Goal: Information Seeking & Learning: Learn about a topic

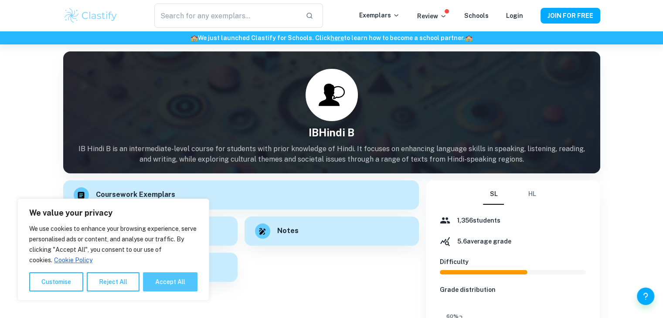
click at [162, 278] on button "Accept All" at bounding box center [170, 281] width 54 height 19
checkbox input "true"
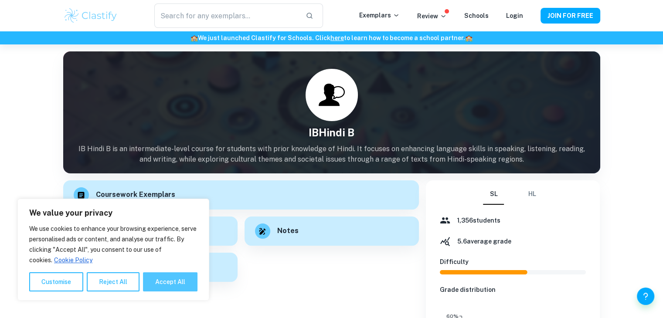
checkbox input "true"
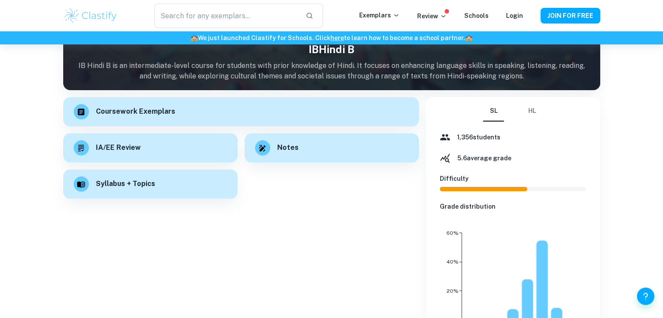
scroll to position [84, 0]
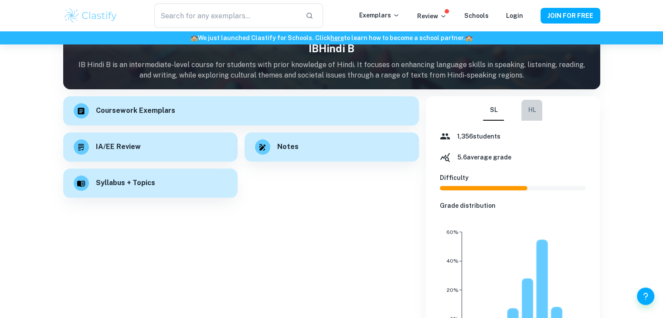
click at [533, 111] on button "HL" at bounding box center [531, 110] width 21 height 21
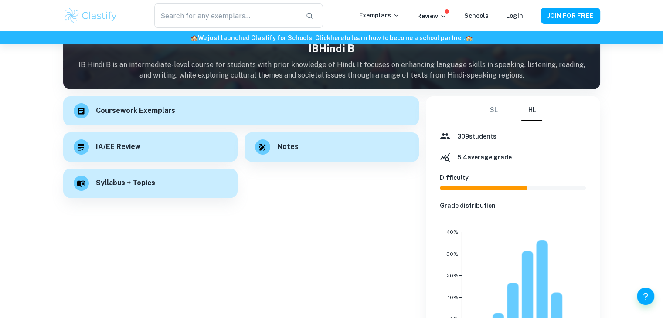
click at [495, 113] on button "SL" at bounding box center [493, 110] width 21 height 21
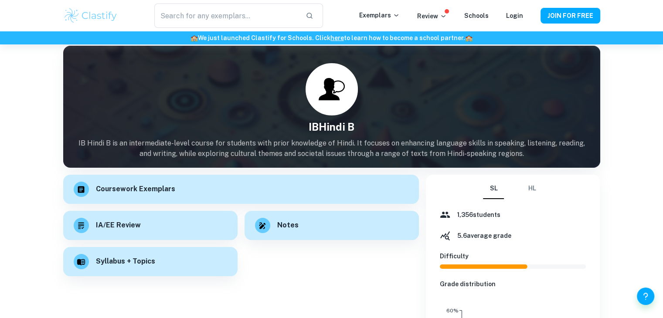
scroll to position [0, 0]
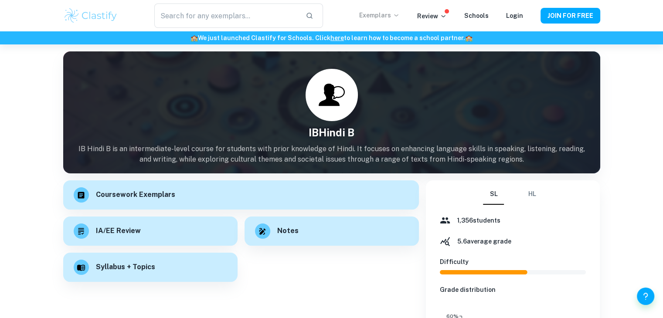
click at [382, 14] on p "Exemplars" at bounding box center [379, 15] width 41 height 10
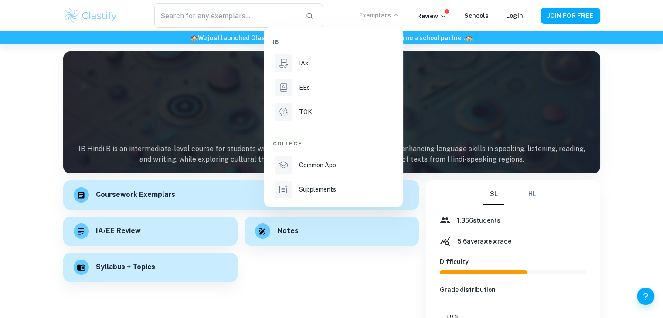
click at [421, 100] on div at bounding box center [331, 159] width 663 height 318
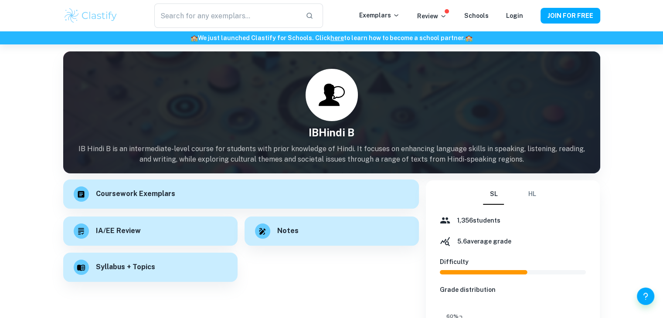
click at [129, 203] on div "Coursework Exemplars" at bounding box center [241, 194] width 356 height 29
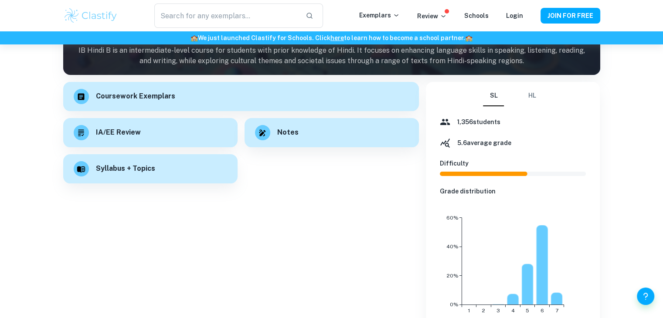
scroll to position [108, 0]
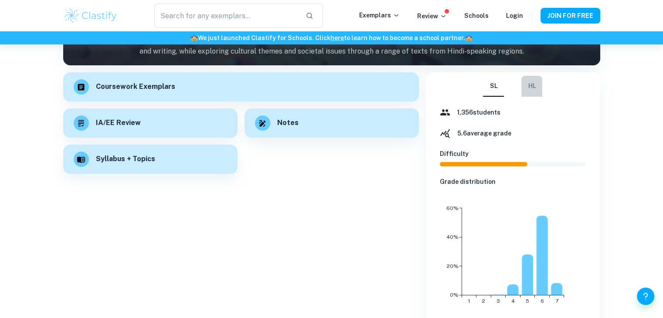
click at [523, 91] on button "HL" at bounding box center [531, 86] width 21 height 21
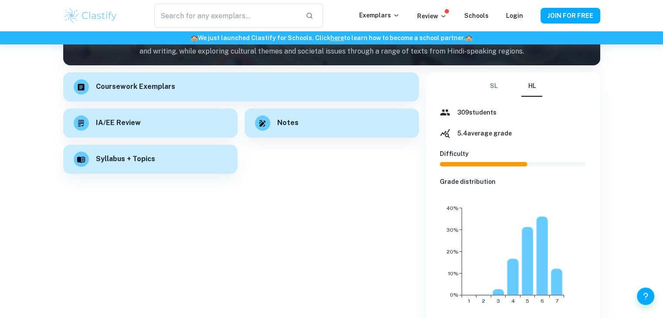
click at [487, 95] on button "SL" at bounding box center [493, 86] width 21 height 21
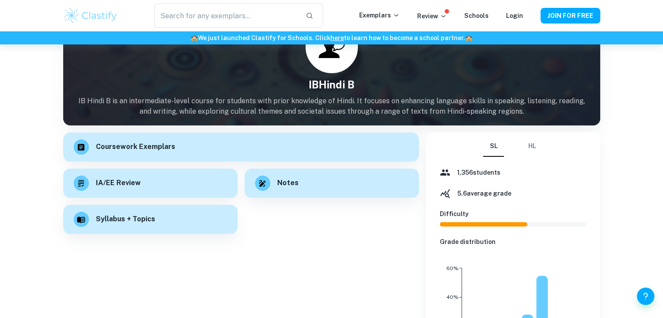
scroll to position [0, 0]
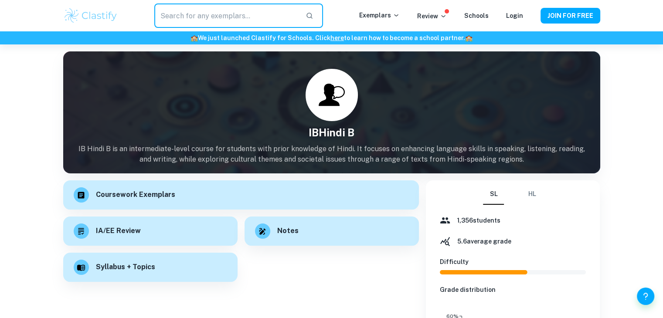
click at [267, 11] on input "text" at bounding box center [226, 15] width 144 height 24
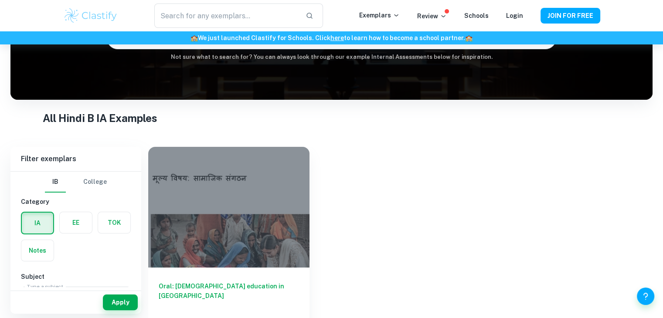
scroll to position [105, 0]
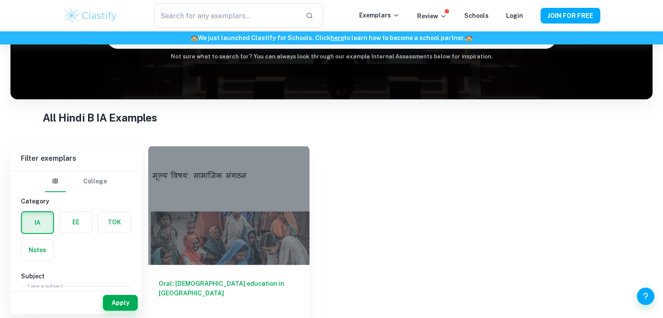
click at [265, 207] on div at bounding box center [228, 204] width 161 height 121
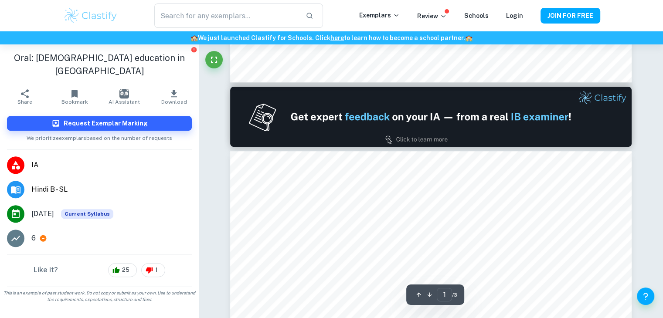
type input "2"
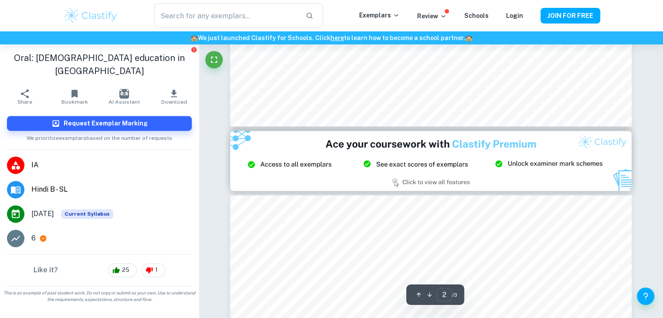
scroll to position [1129, 0]
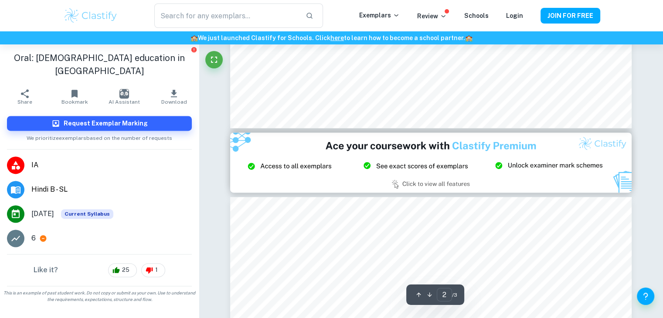
click at [44, 184] on span "Hindi B - SL" at bounding box center [111, 189] width 160 height 10
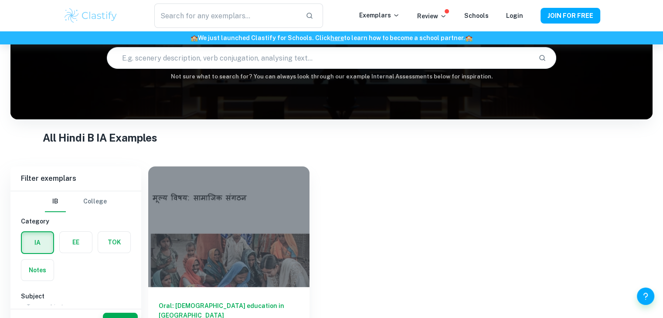
scroll to position [132, 0]
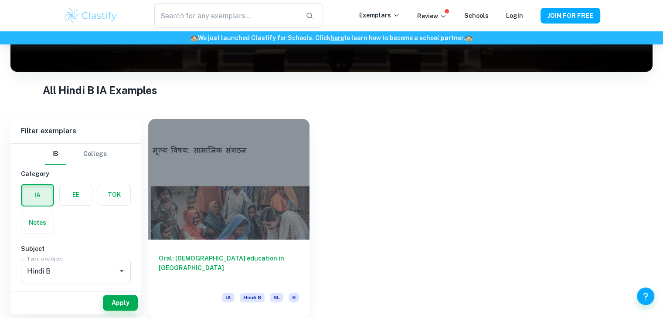
click at [96, 156] on button "College" at bounding box center [95, 154] width 24 height 21
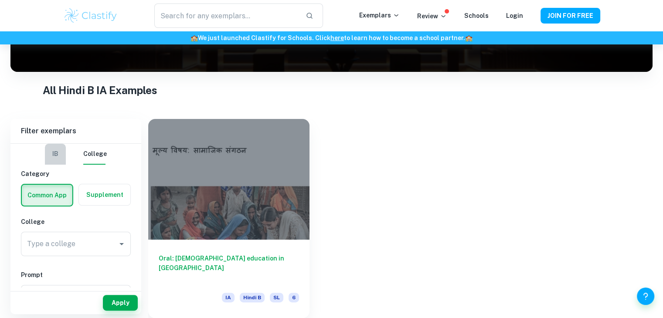
click at [64, 153] on button "IB" at bounding box center [55, 154] width 21 height 21
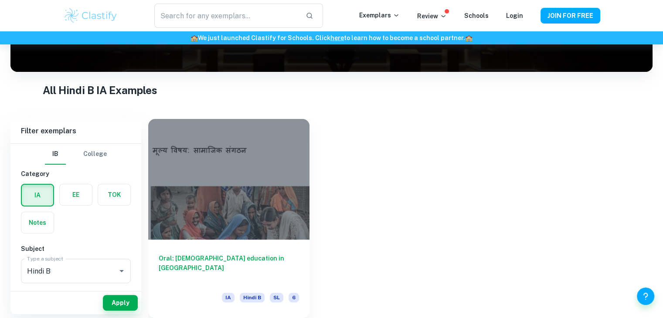
click at [75, 182] on div "EE" at bounding box center [73, 193] width 38 height 28
click at [85, 204] on label "button" at bounding box center [76, 194] width 32 height 21
click at [0, 0] on input "radio" at bounding box center [0, 0] width 0 height 0
click at [82, 269] on input "Hindi B" at bounding box center [64, 271] width 78 height 17
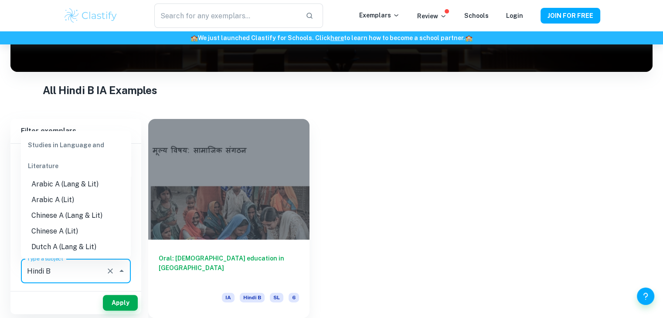
scroll to position [504, 0]
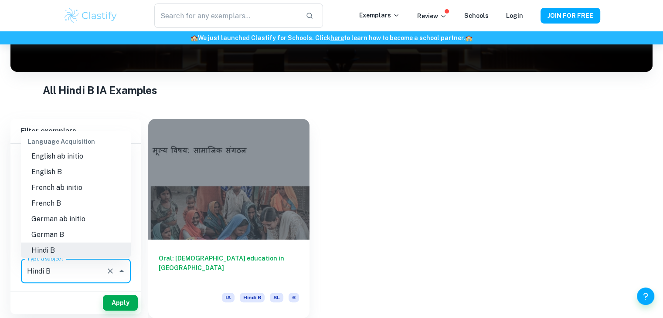
click at [71, 246] on li "Hindi B" at bounding box center [76, 251] width 110 height 16
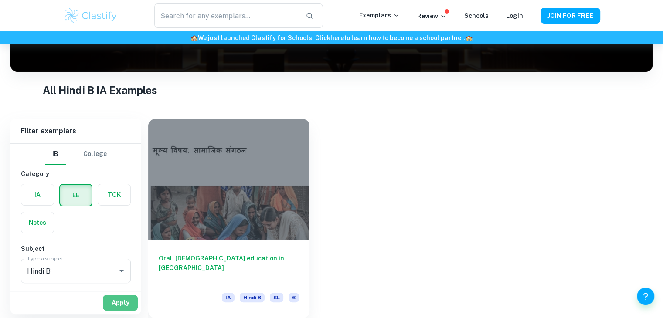
click at [115, 302] on button "Apply" at bounding box center [120, 303] width 35 height 16
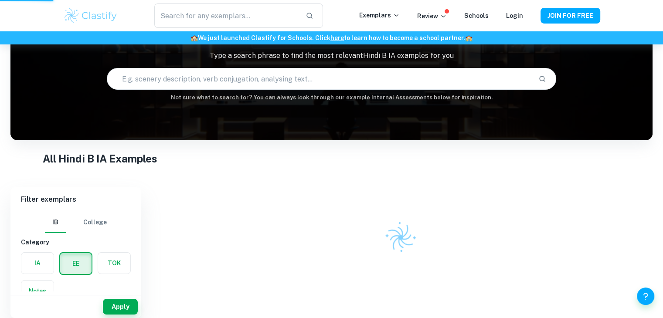
scroll to position [64, 0]
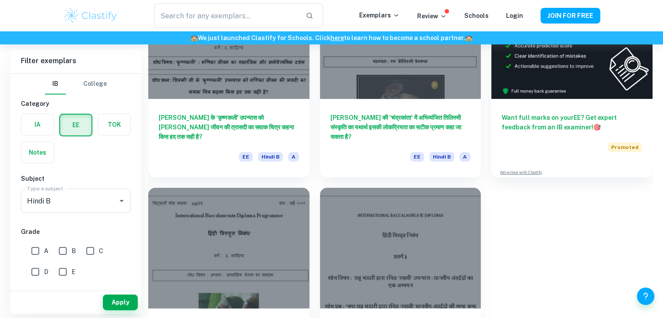
scroll to position [133, 0]
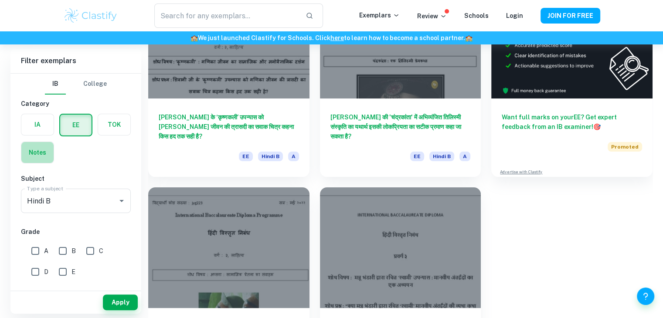
click at [43, 146] on label "button" at bounding box center [37, 152] width 32 height 21
click at [0, 0] on input "radio" at bounding box center [0, 0] width 0 height 0
click at [57, 251] on input "6" at bounding box center [60, 249] width 17 height 17
checkbox input "true"
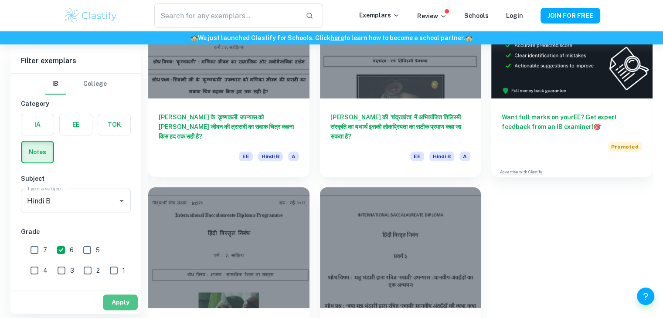
click at [127, 302] on button "Apply" at bounding box center [120, 303] width 35 height 16
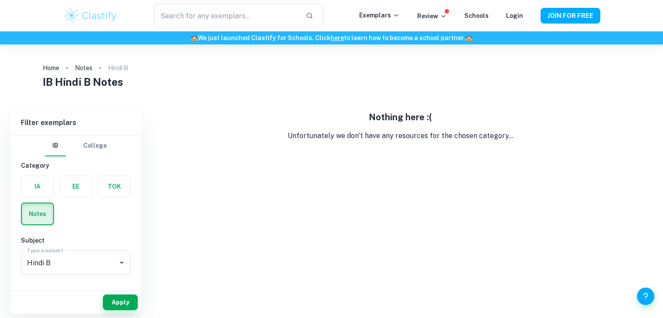
scroll to position [44, 0]
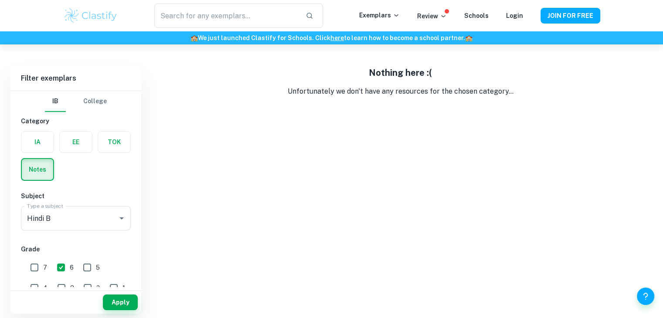
click at [38, 261] on input "7" at bounding box center [34, 267] width 17 height 17
checkbox input "true"
click at [62, 265] on input "6" at bounding box center [60, 267] width 17 height 17
checkbox input "false"
click at [117, 307] on button "Apply" at bounding box center [120, 303] width 35 height 16
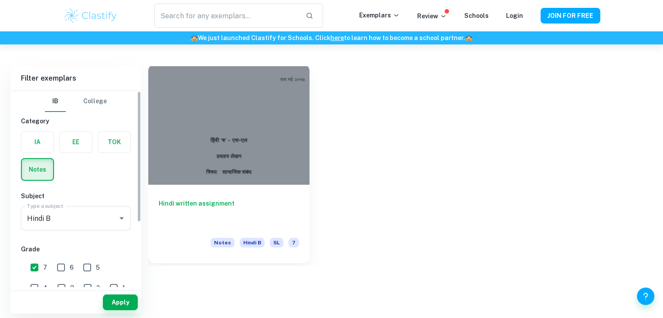
click at [186, 208] on h6 "Hindi written assignment" at bounding box center [229, 213] width 140 height 29
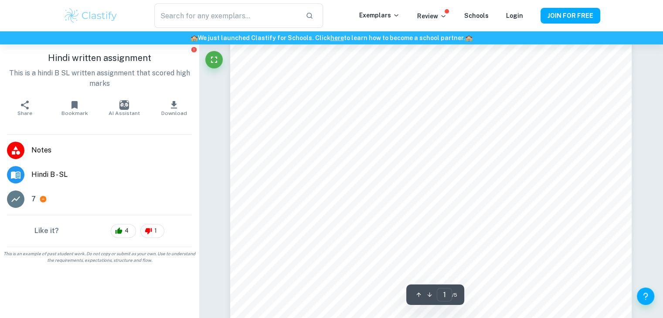
scroll to position [307, 0]
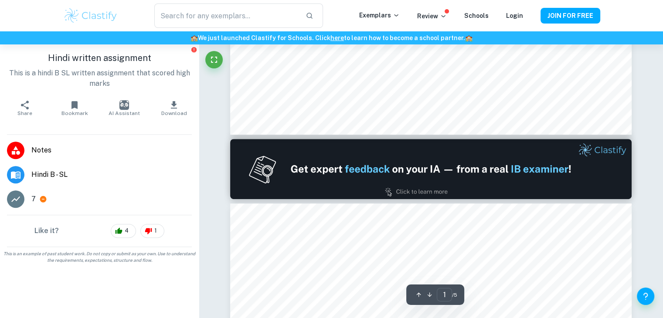
type input "2"
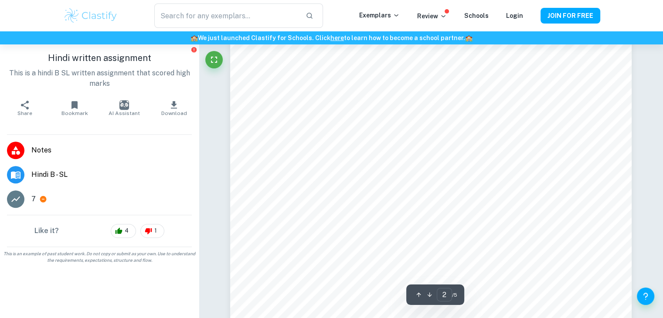
scroll to position [744, 0]
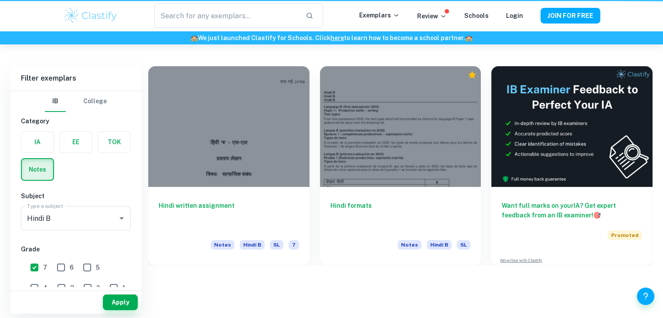
scroll to position [44, 0]
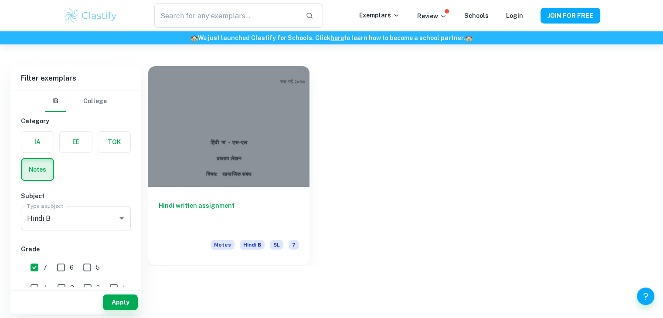
drag, startPoint x: 89, startPoint y: 102, endPoint x: 128, endPoint y: 117, distance: 41.8
click at [128, 118] on div "IB College Category IA EE TOK Notes Subject Type a subject Hindi B Type a subje…" at bounding box center [75, 237] width 131 height 293
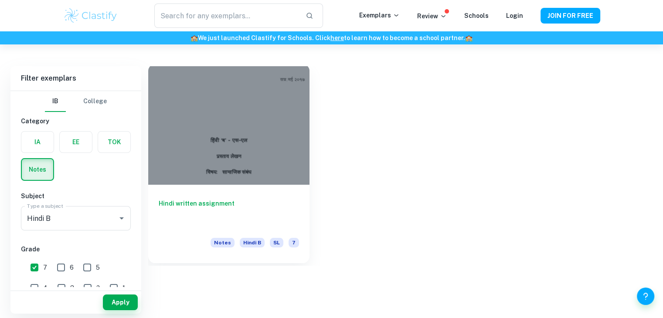
click at [235, 166] on div at bounding box center [228, 124] width 161 height 121
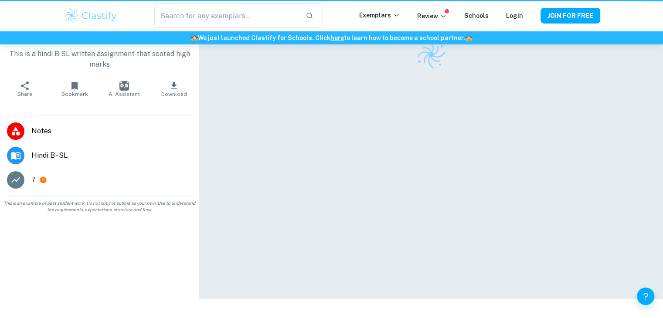
click at [235, 166] on div at bounding box center [431, 149] width 402 height 299
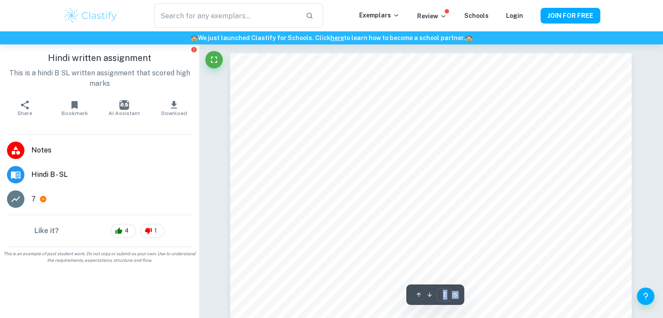
click at [61, 176] on span "Hindi B - SL" at bounding box center [111, 174] width 160 height 10
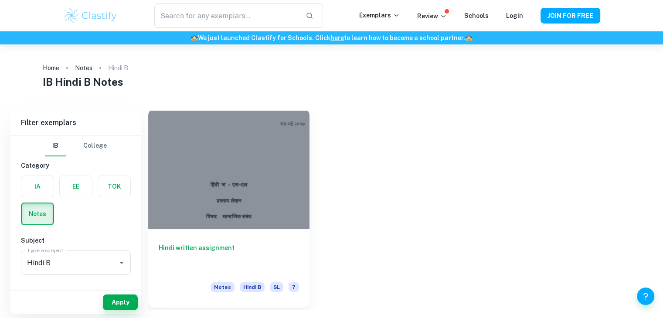
click at [281, 190] on div at bounding box center [228, 168] width 161 height 121
